Goal: Task Accomplishment & Management: Manage account settings

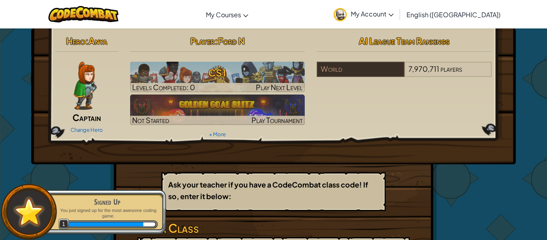
click at [398, 20] on link "My Account" at bounding box center [364, 14] width 68 height 25
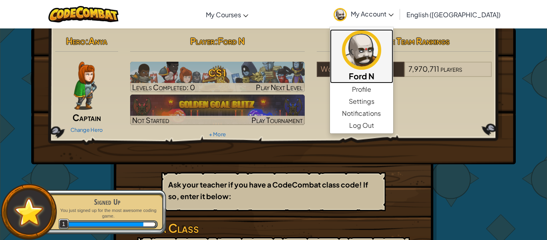
click at [381, 64] on img at bounding box center [361, 49] width 39 height 39
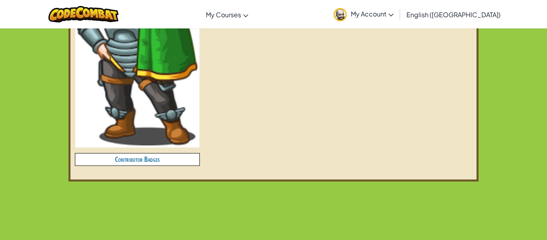
scroll to position [345, 0]
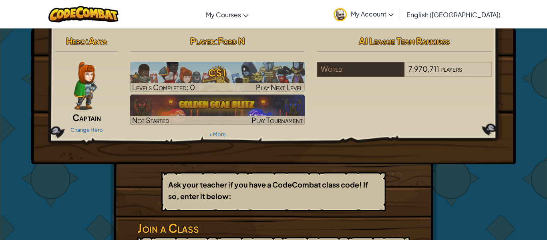
scroll to position [7, 0]
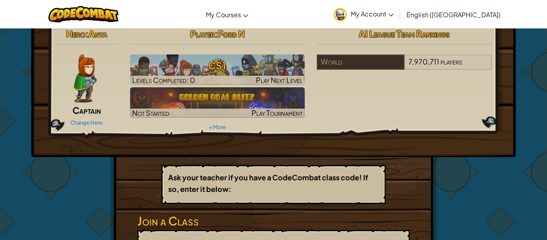
click at [80, 110] on span "Captain" at bounding box center [87, 110] width 28 height 11
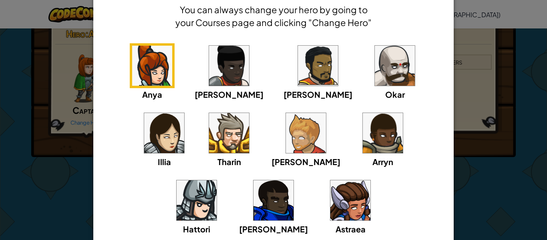
scroll to position [38, 0]
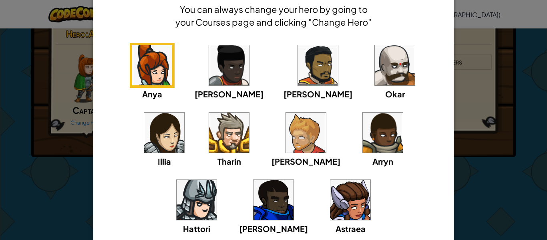
click at [375, 70] on img at bounding box center [395, 65] width 40 height 40
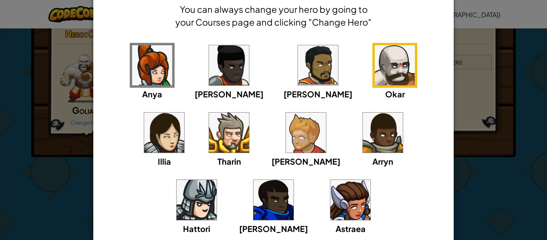
click at [68, 147] on div "× Select Your Hero You can always change your hero by going to your Courses pag…" at bounding box center [273, 120] width 547 height 240
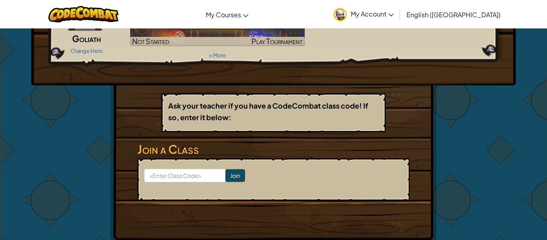
scroll to position [0, 0]
